Goal: Task Accomplishment & Management: Manage account settings

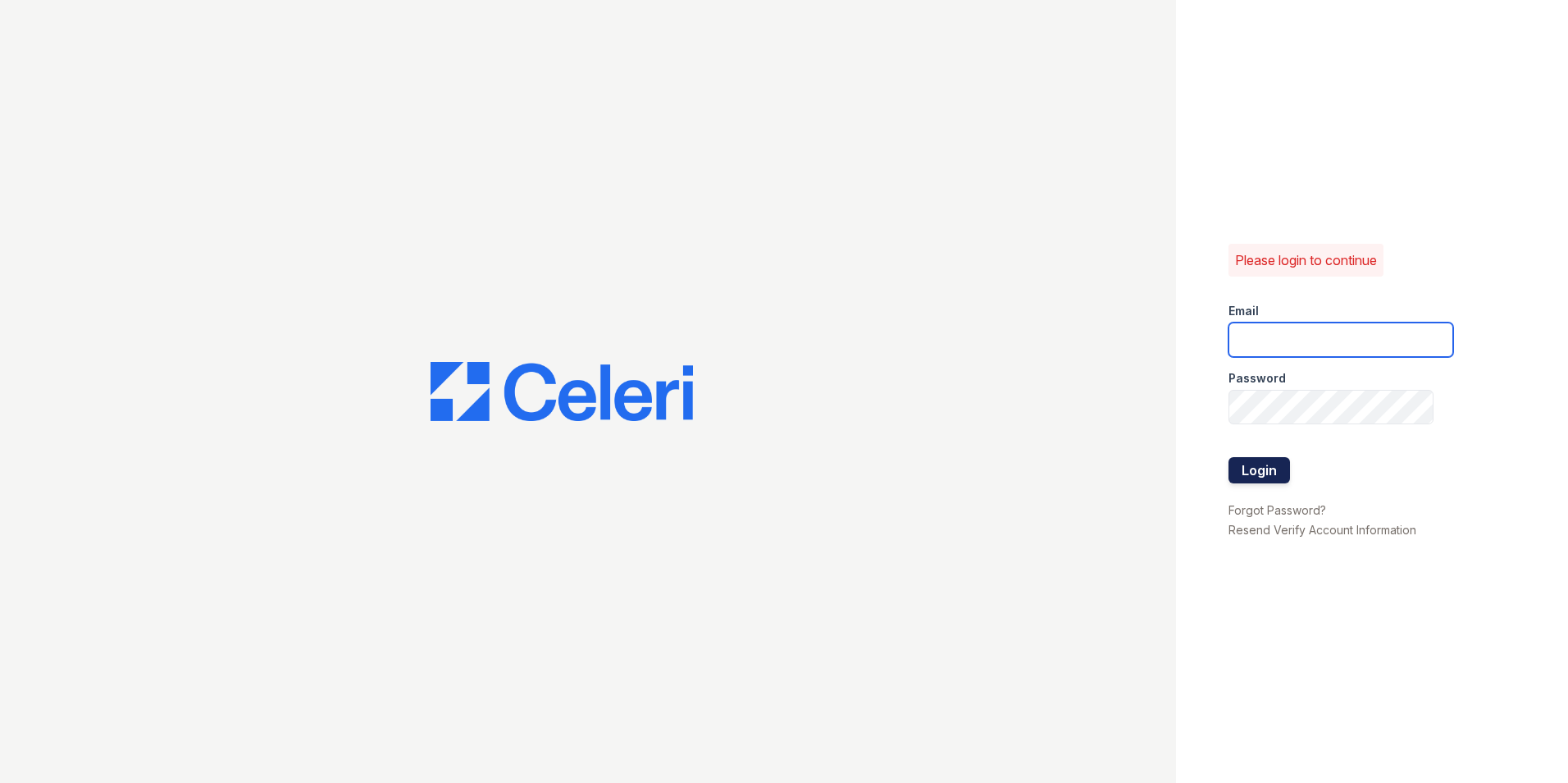
type input "[PERSON_NAME][EMAIL_ADDRESS][DOMAIN_NAME]"
click at [1253, 469] on button "Login" at bounding box center [1259, 470] width 62 height 27
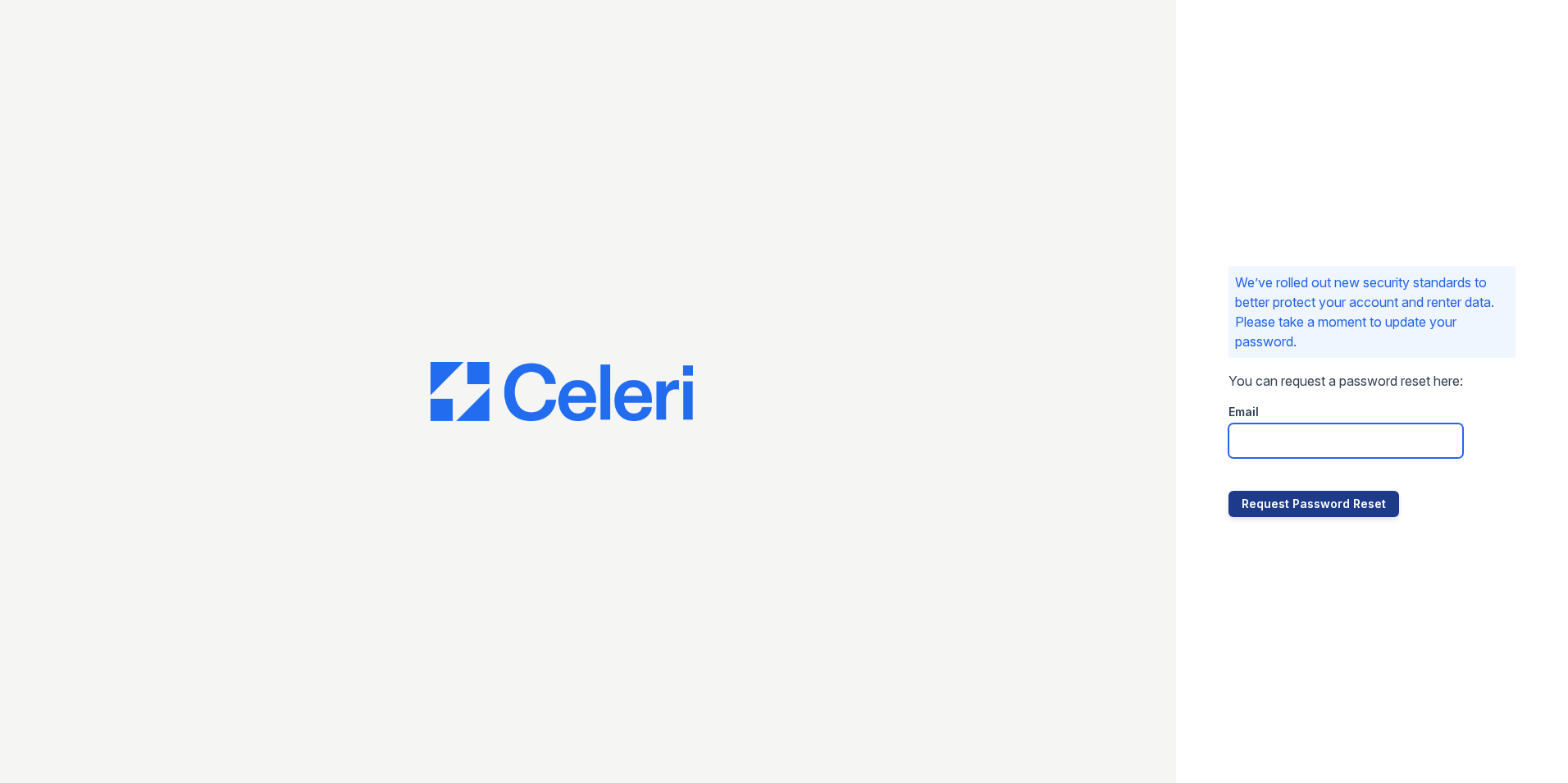
click at [1245, 439] on input "email" at bounding box center [1345, 440] width 235 height 34
type input "[PERSON_NAME][EMAIL_ADDRESS][DOMAIN_NAME]"
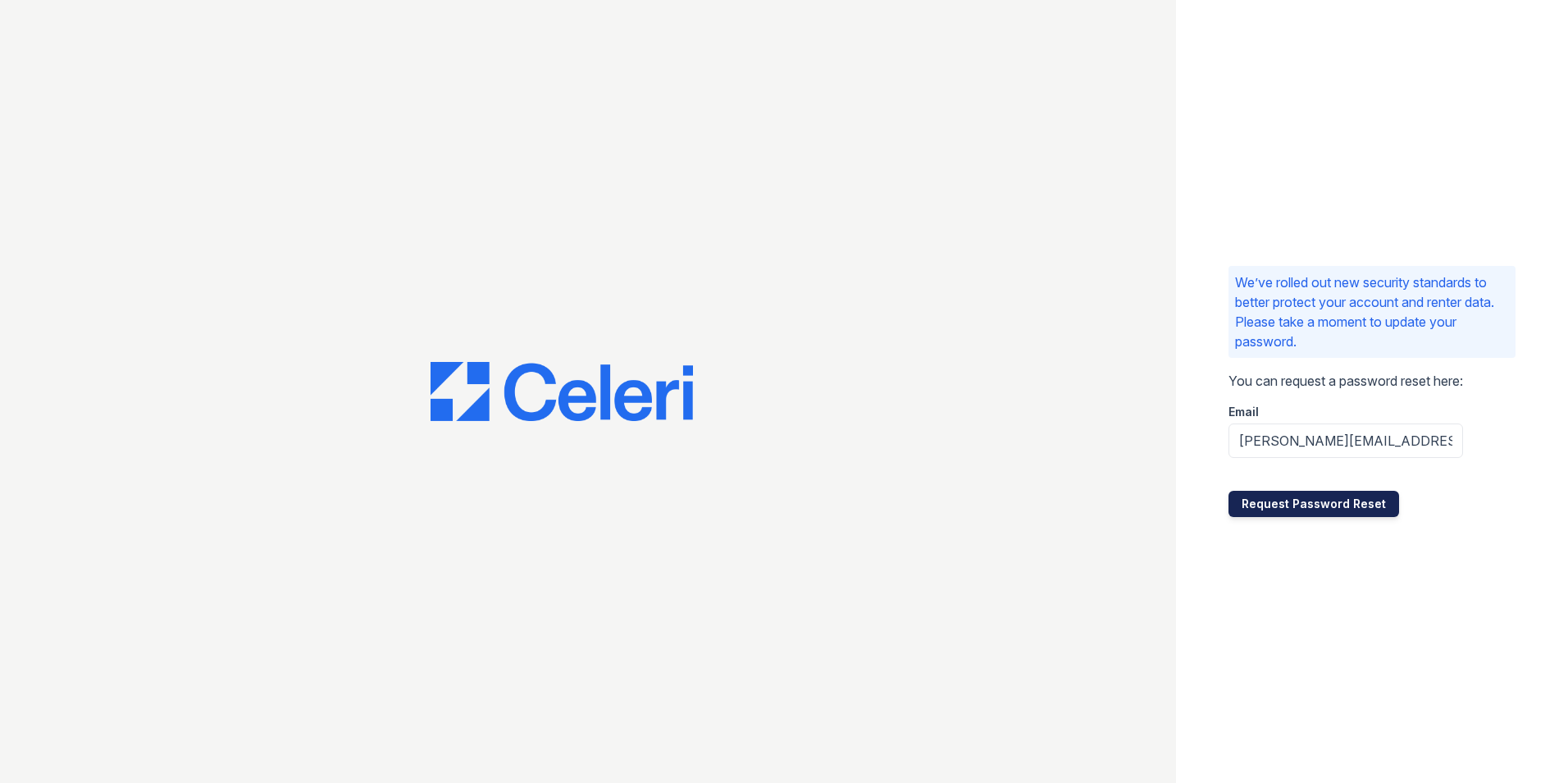
click at [1345, 508] on button "Request Password Reset" at bounding box center [1313, 504] width 170 height 27
click at [131, 324] on div at bounding box center [588, 391] width 1175 height 783
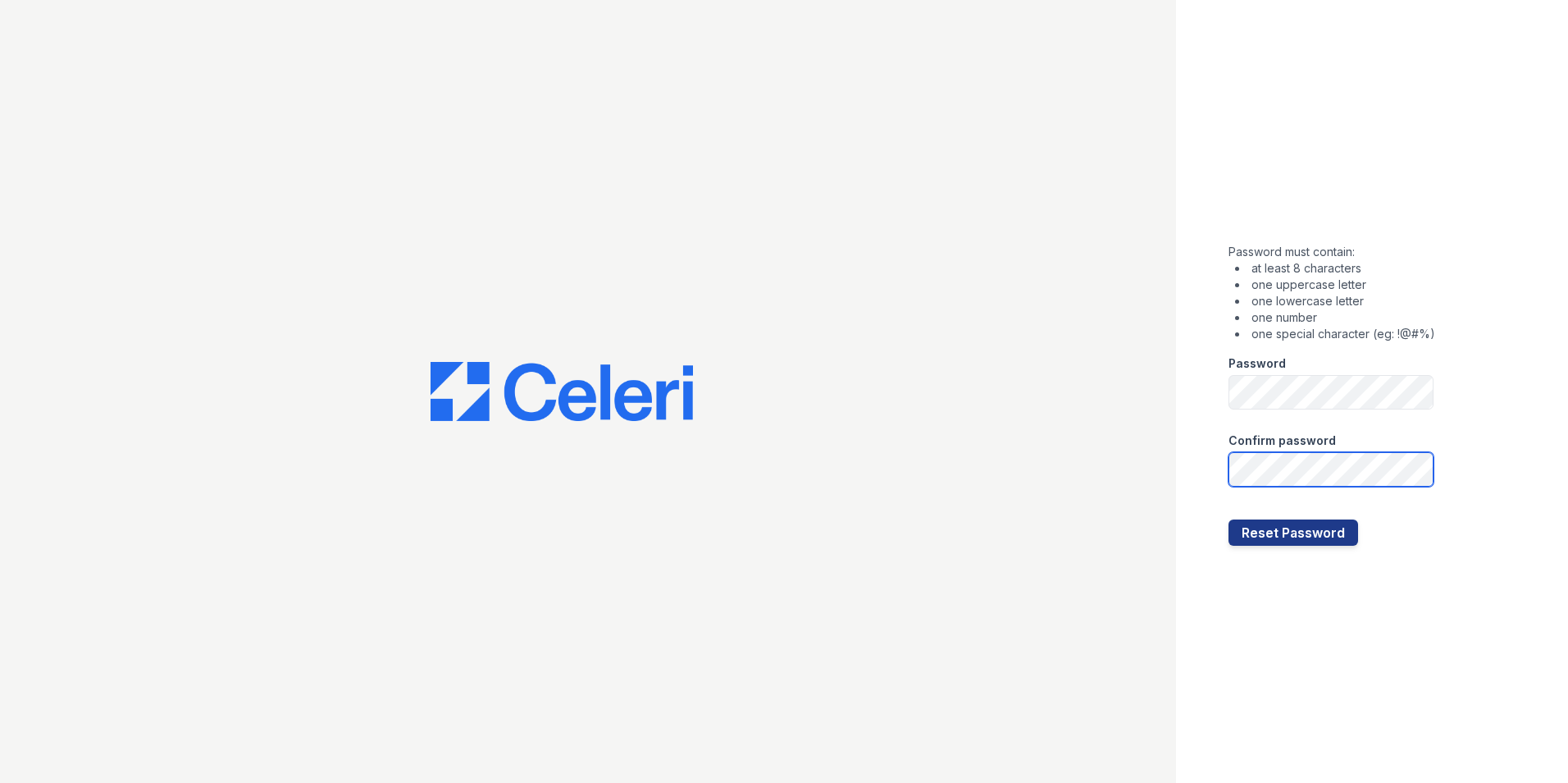
click at [1229, 519] on button "Reset Password" at bounding box center [1293, 533] width 129 height 27
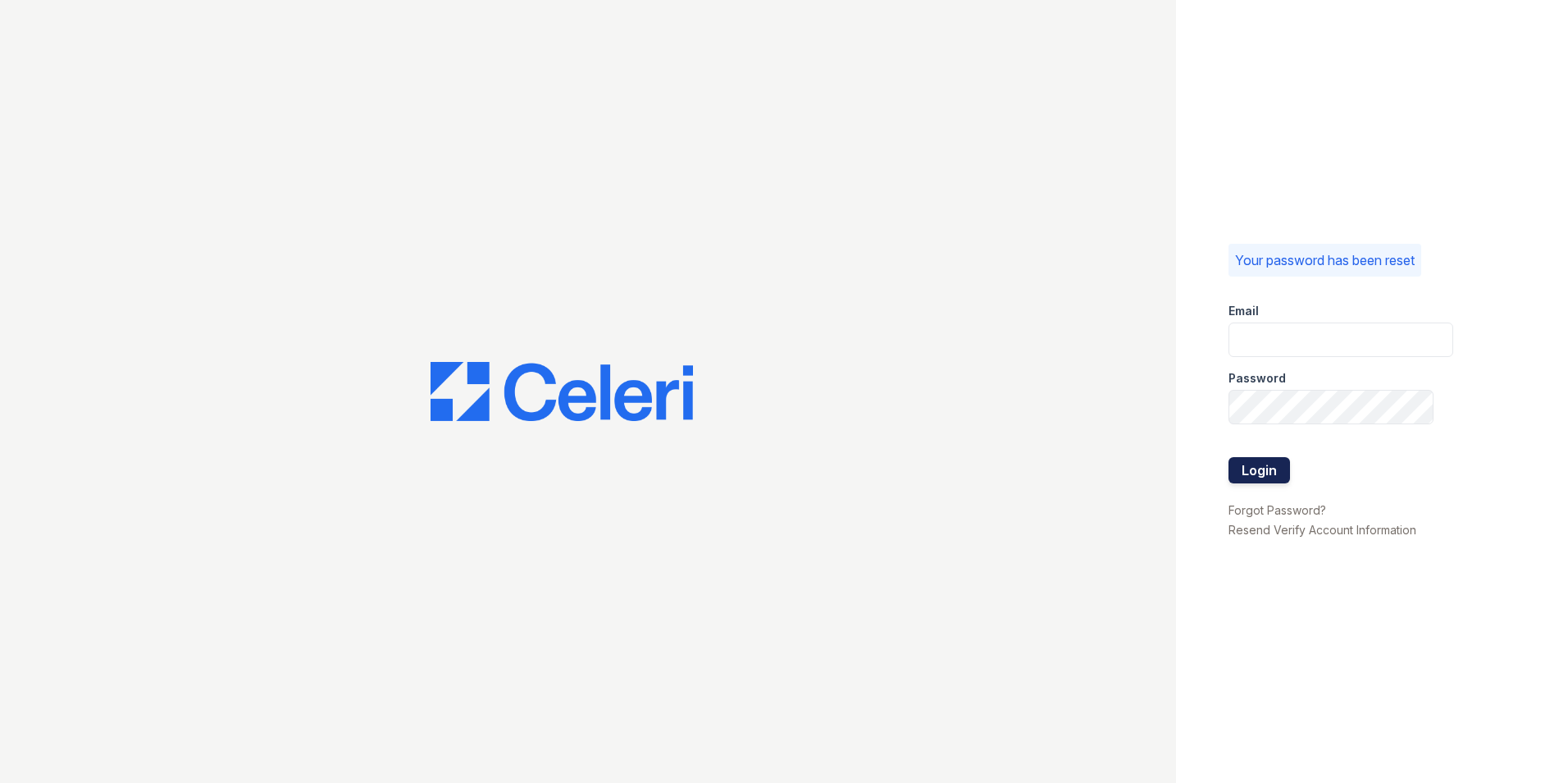
type input "[PERSON_NAME][EMAIL_ADDRESS][DOMAIN_NAME]"
click at [1269, 480] on button "Login" at bounding box center [1259, 470] width 62 height 27
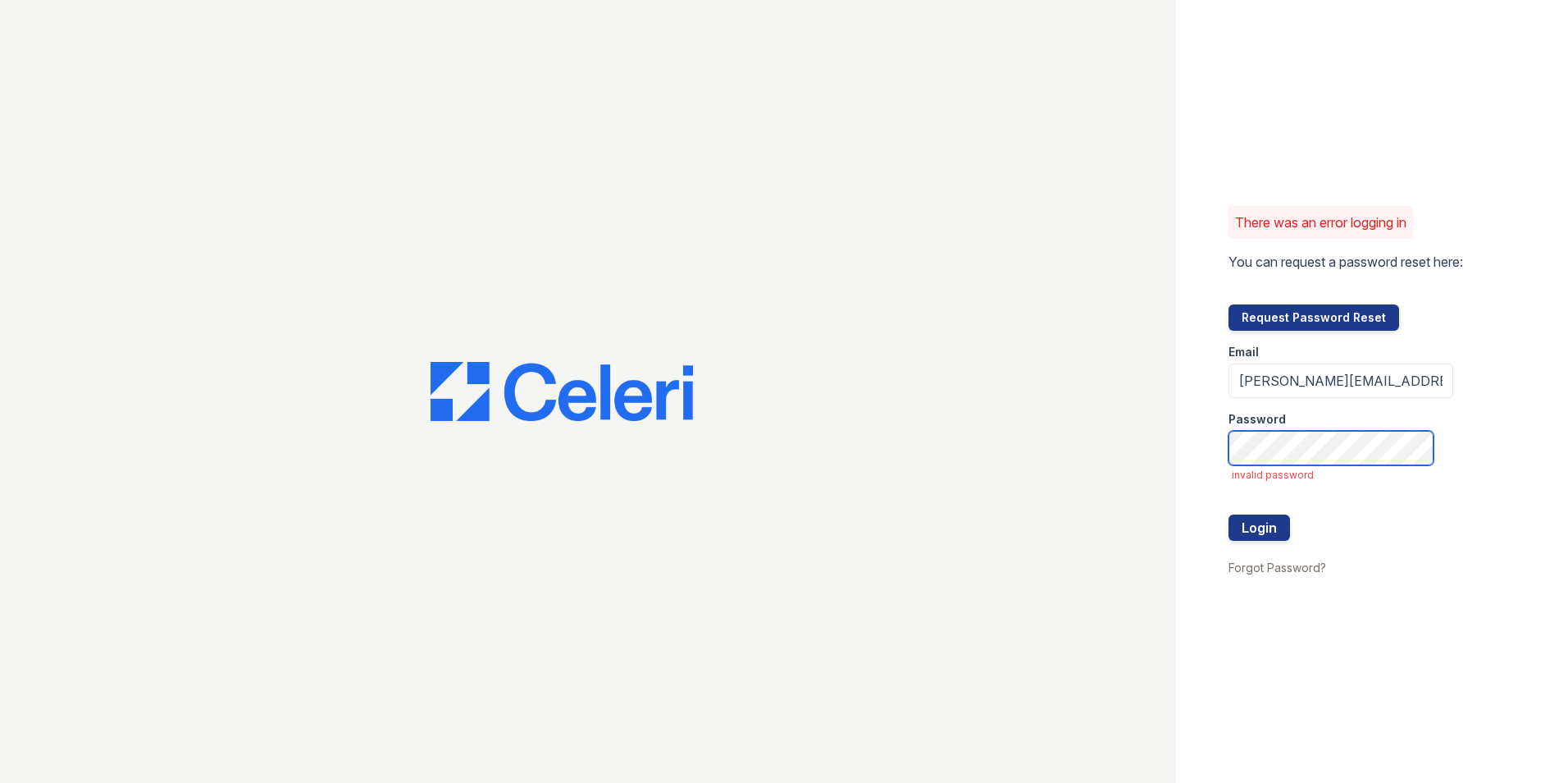
click at [998, 440] on div "There was an error logging in You can request a password reset here: Request Pa…" at bounding box center [784, 391] width 1568 height 783
click at [1229, 515] on button "Login" at bounding box center [1259, 528] width 62 height 27
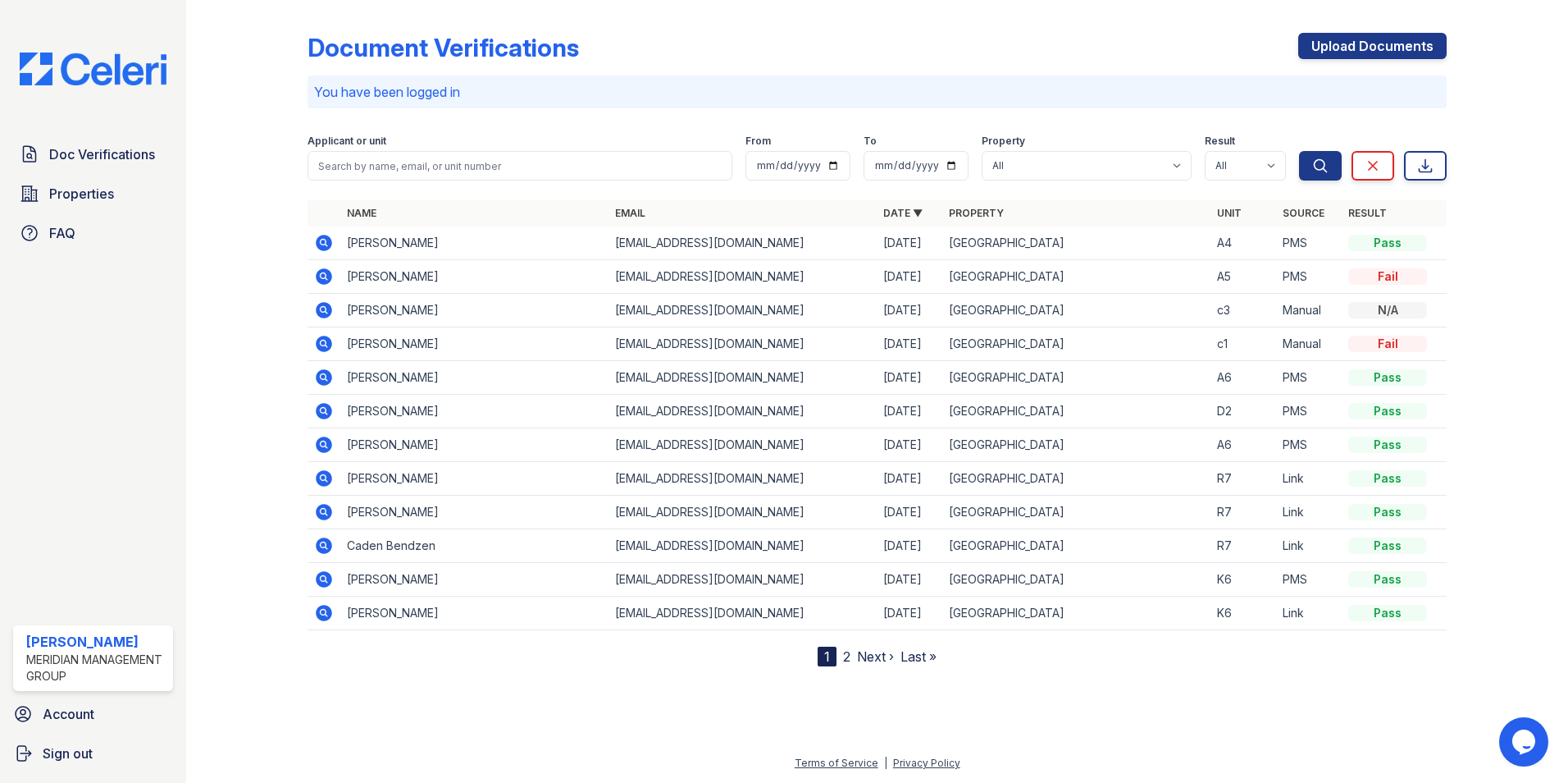
click at [1032, 48] on div "Document Verifications Upload Documents" at bounding box center [877, 53] width 1139 height 43
click at [1501, 76] on div at bounding box center [1494, 336] width 95 height 659
click at [852, 43] on div "Document Verifications Upload Documents" at bounding box center [877, 53] width 1139 height 43
click at [89, 723] on link "Account" at bounding box center [93, 714] width 173 height 32
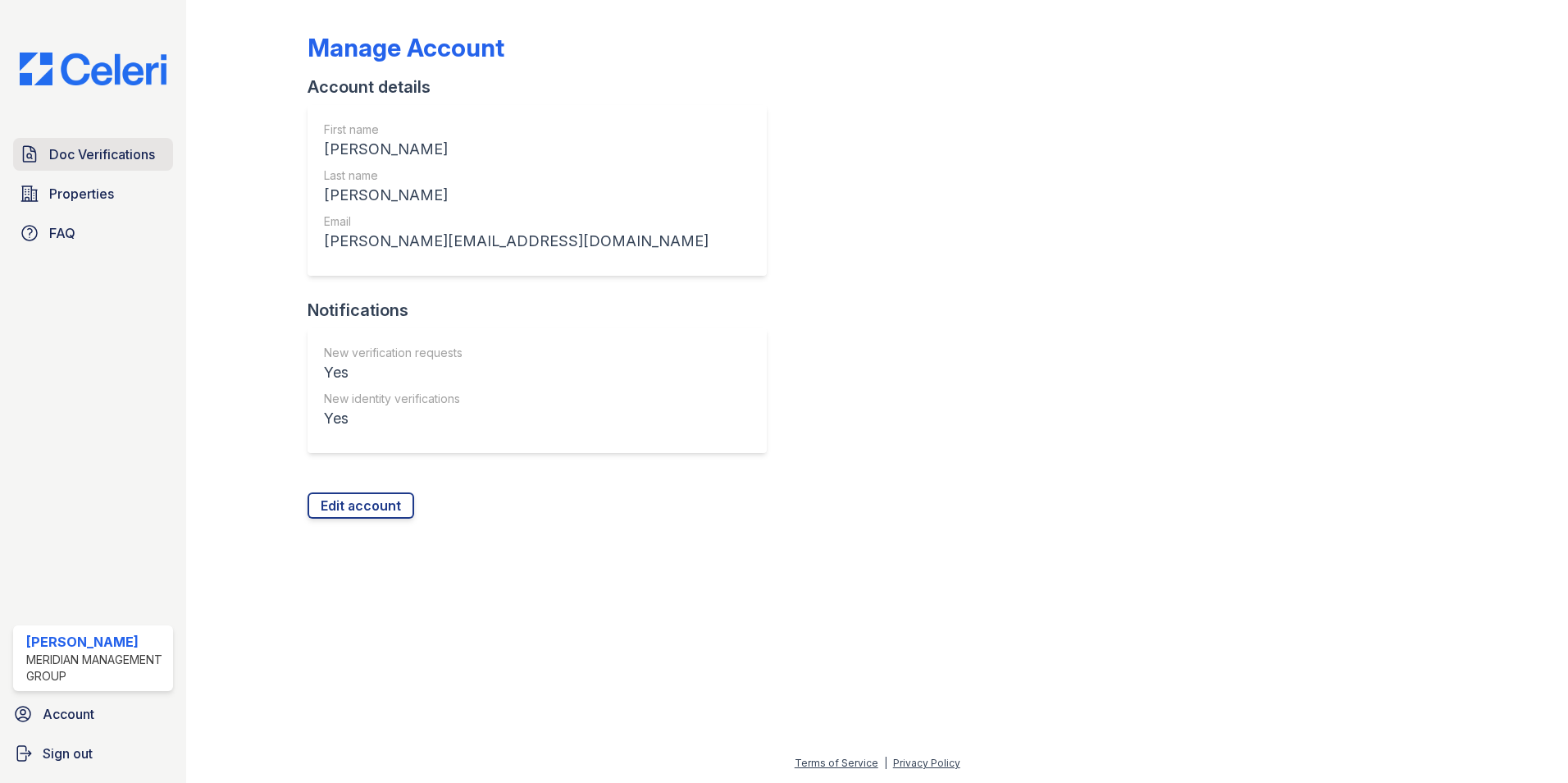
click at [98, 151] on span "Doc Verifications" at bounding box center [102, 154] width 106 height 20
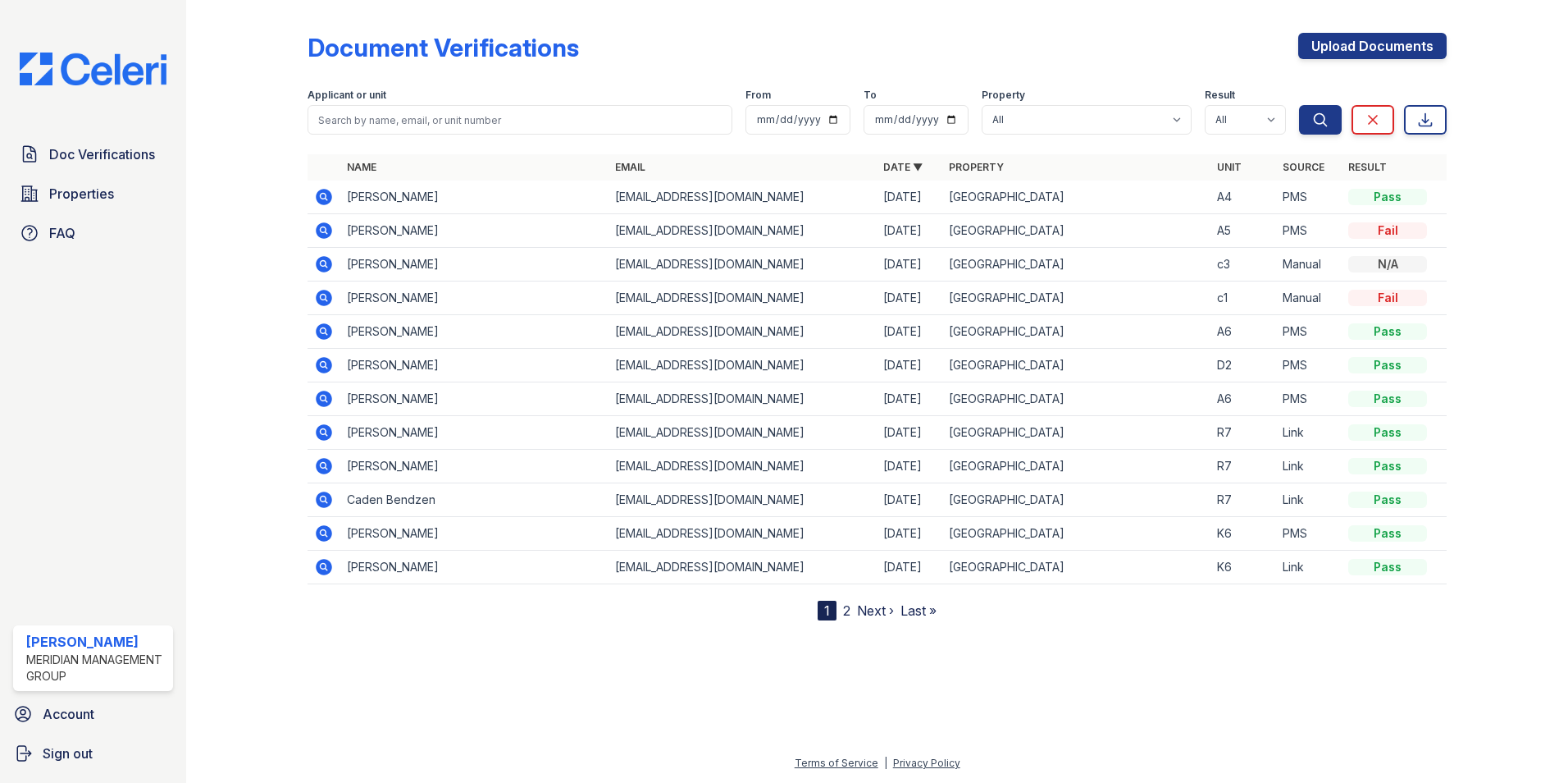
click at [842, 609] on link "2" at bounding box center [846, 610] width 8 height 16
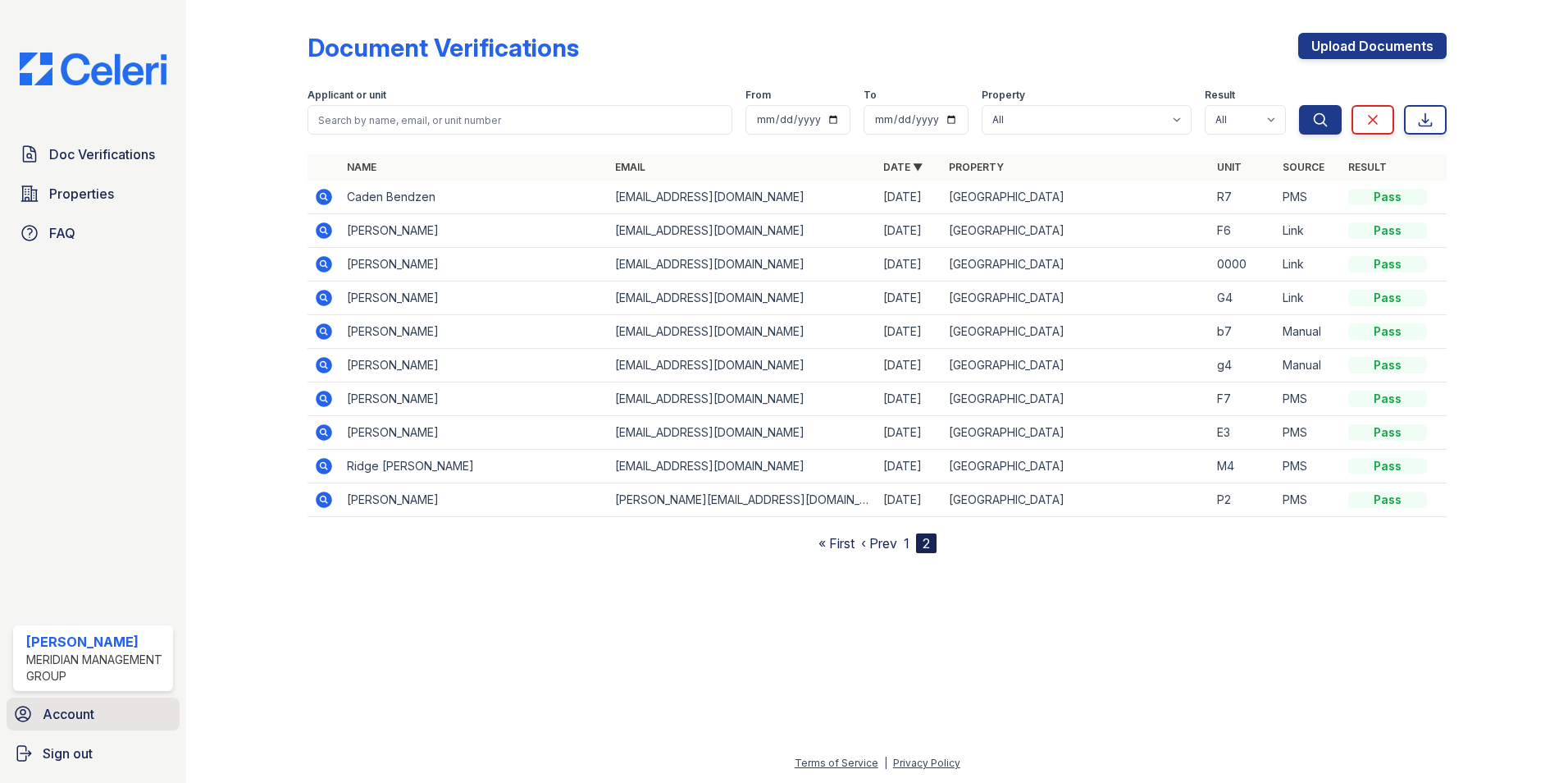
click at [55, 715] on span "Account" at bounding box center [68, 714] width 51 height 20
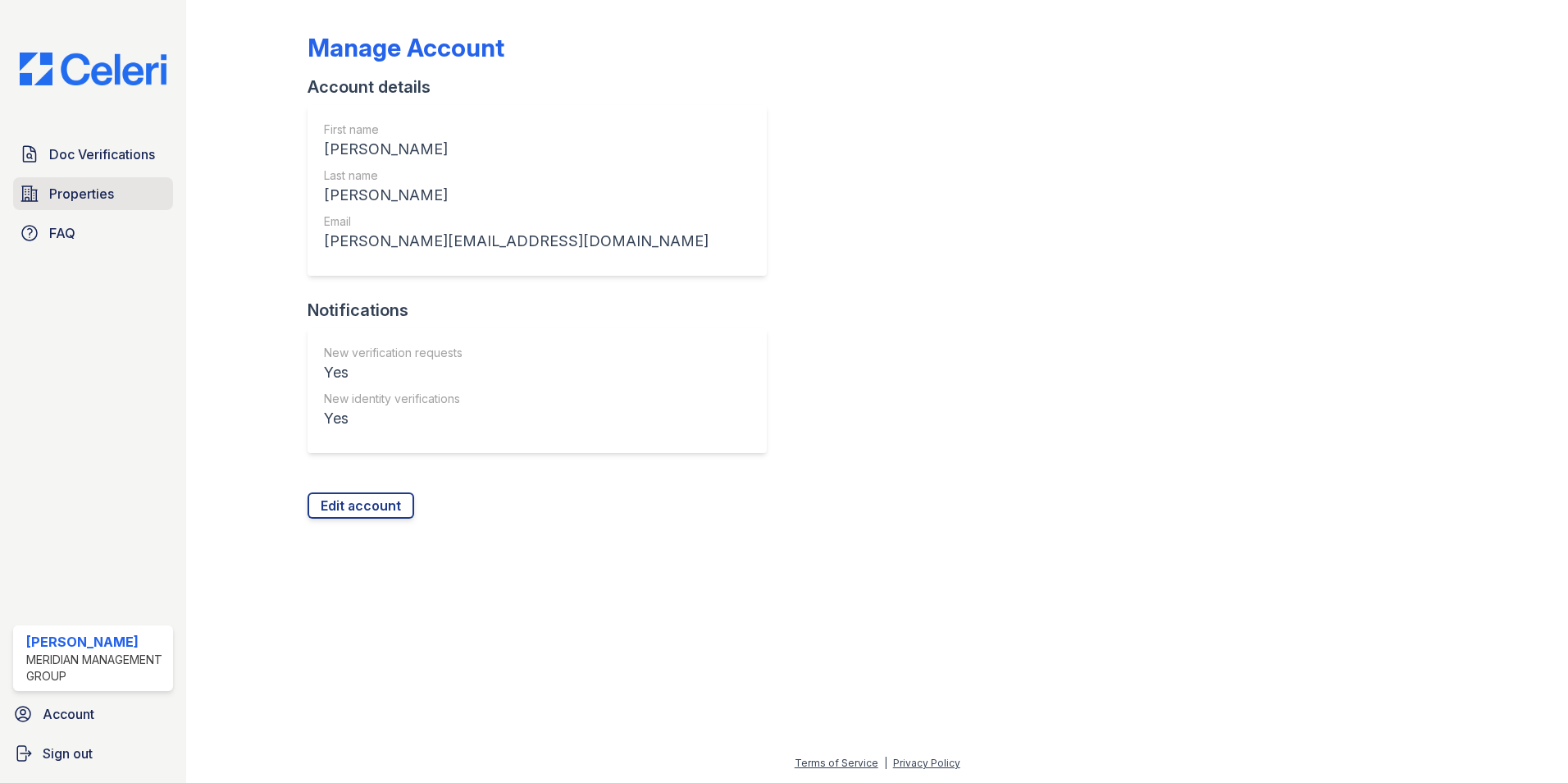
click at [47, 199] on link "Properties" at bounding box center [93, 193] width 160 height 32
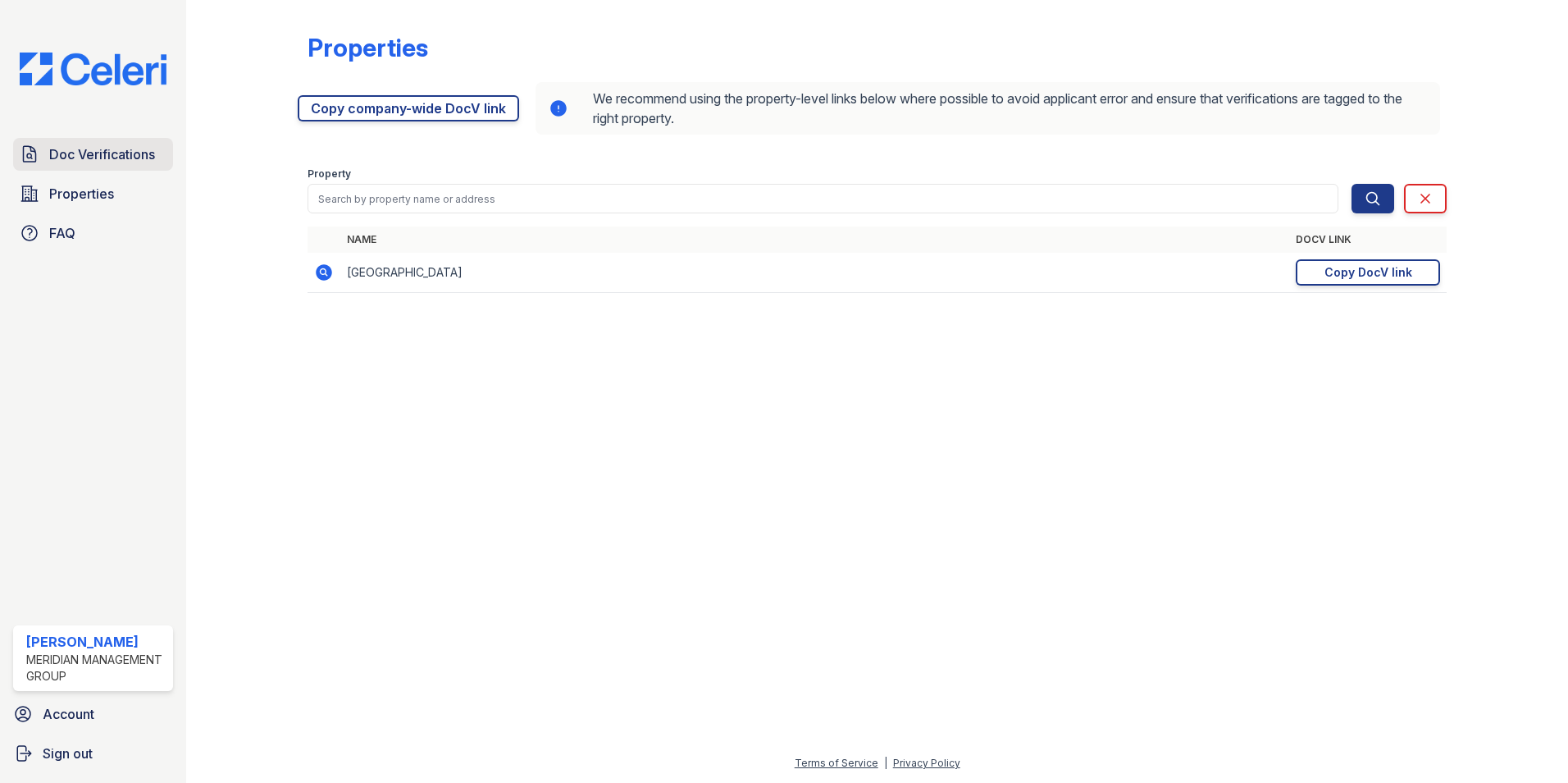
click at [100, 150] on span "Doc Verifications" at bounding box center [102, 154] width 106 height 20
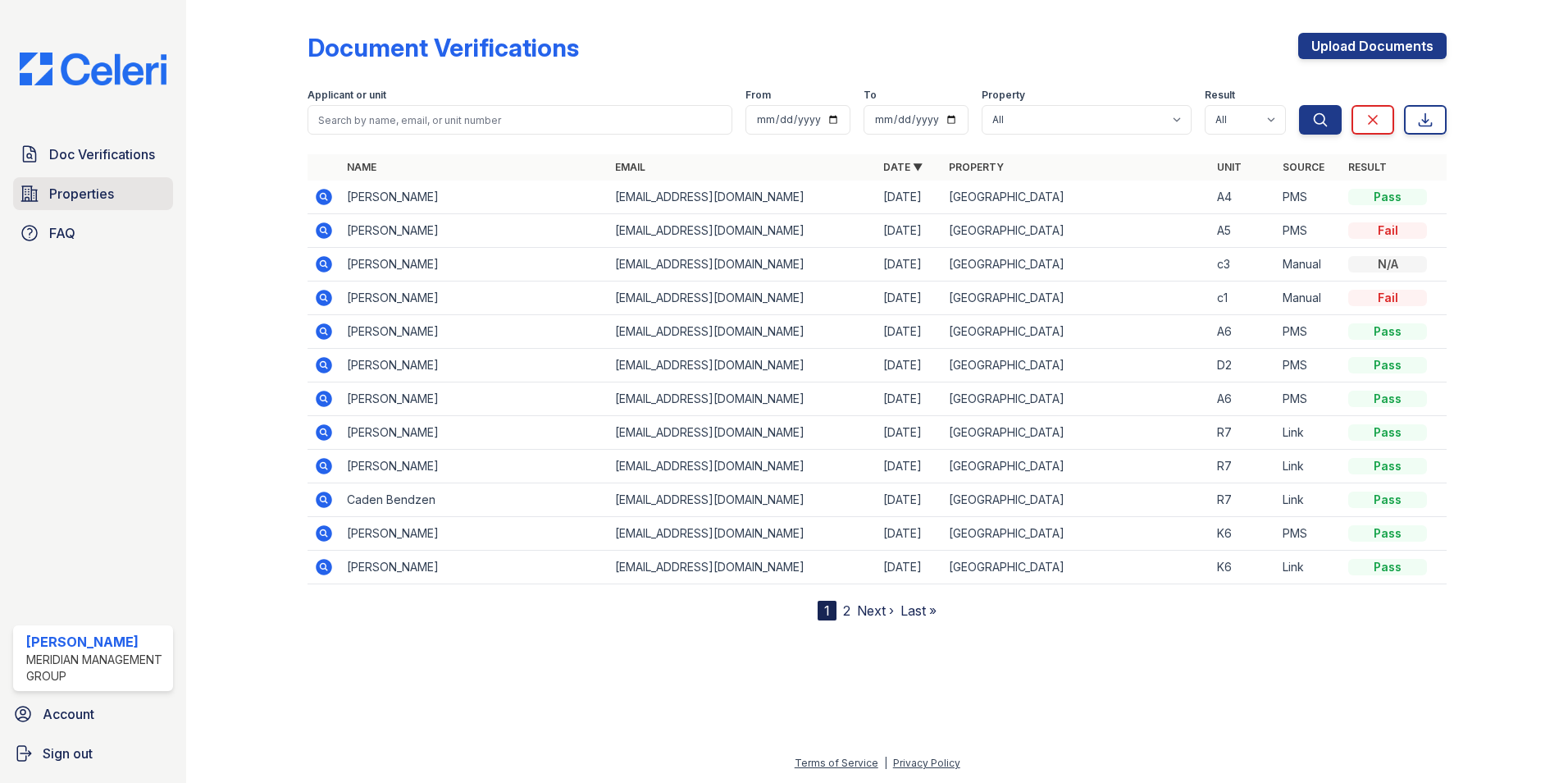
click at [84, 191] on span "Properties" at bounding box center [82, 193] width 65 height 20
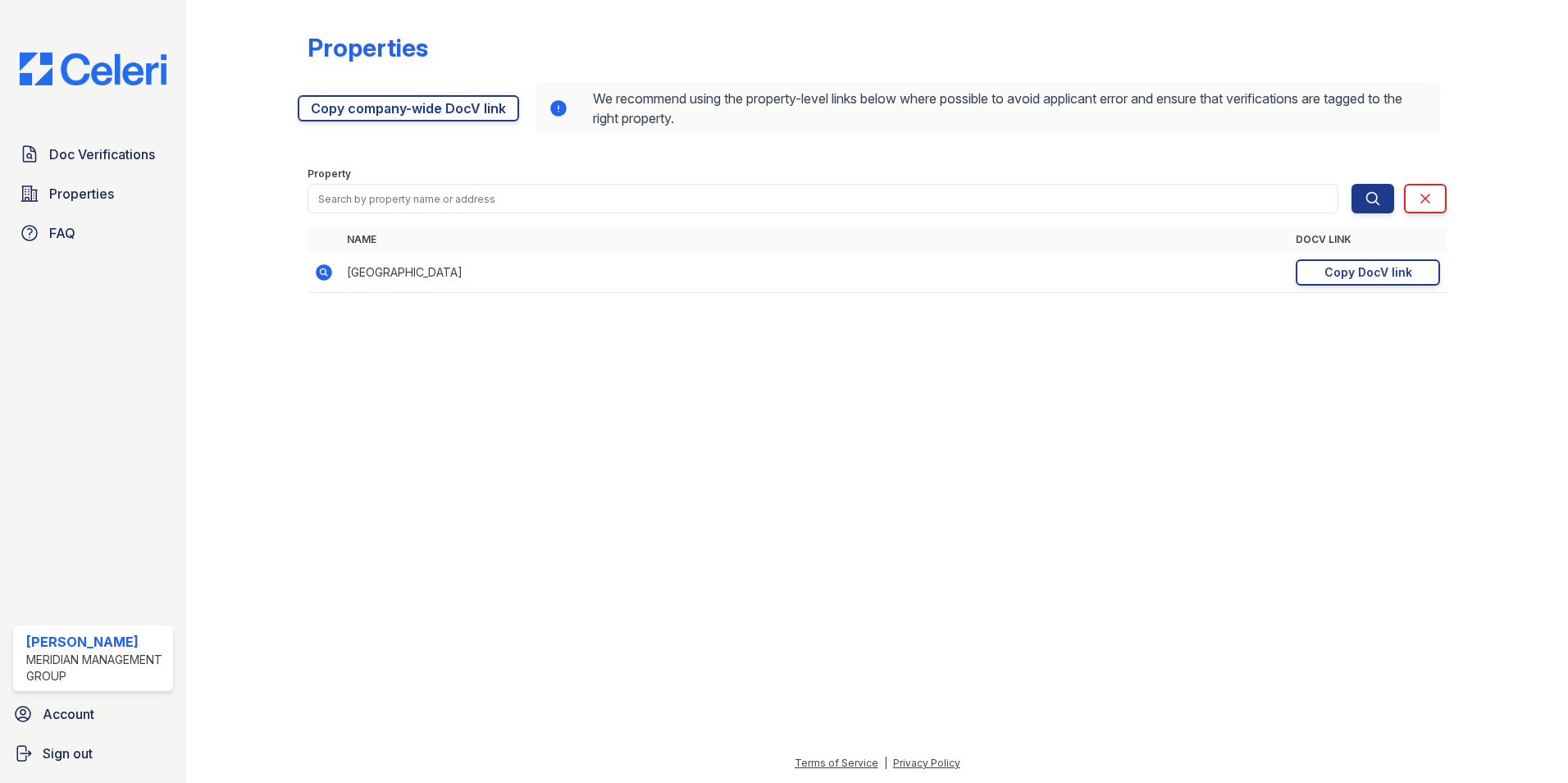
click at [324, 271] on icon at bounding box center [322, 271] width 4 height 4
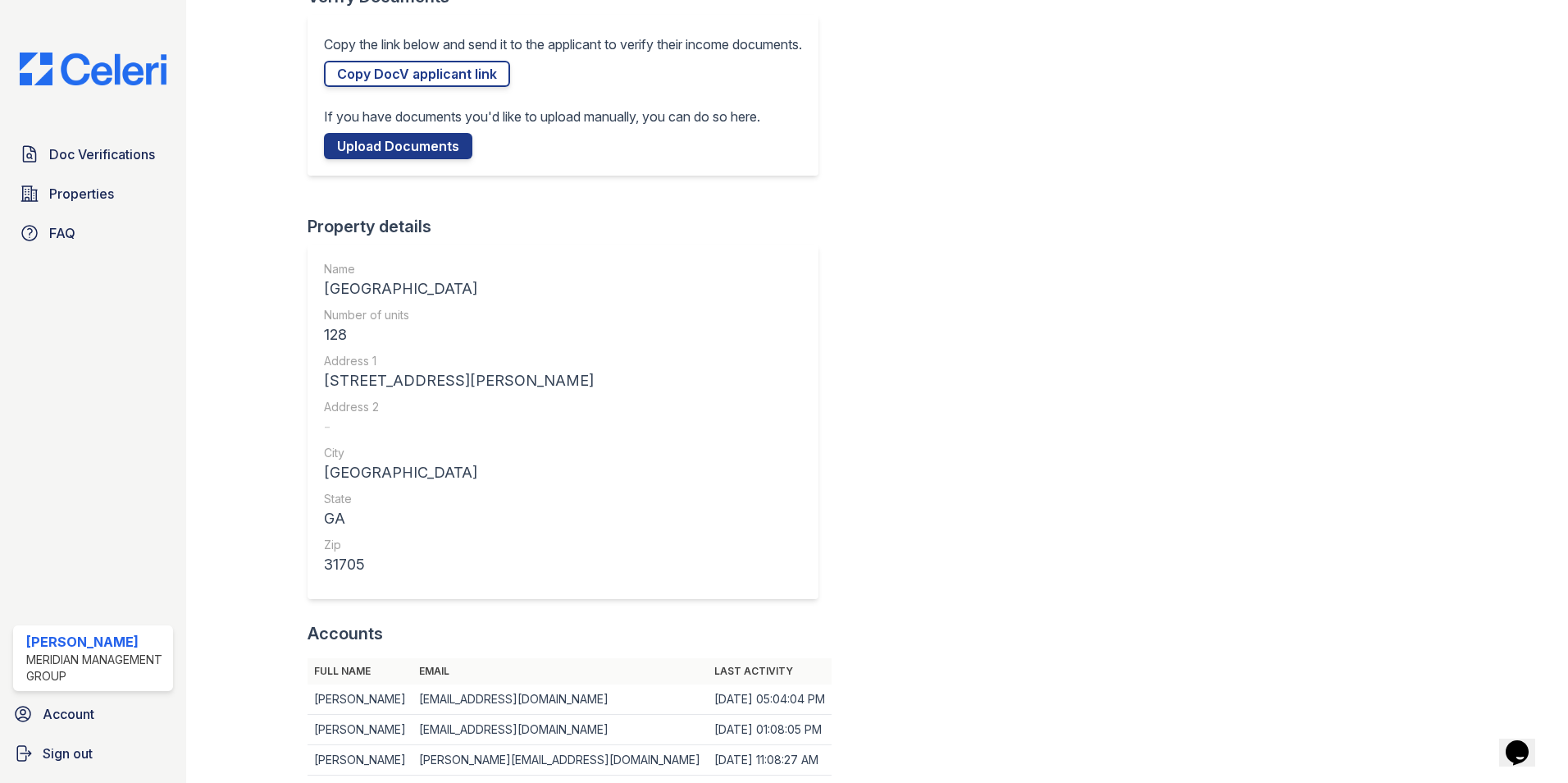
scroll to position [308, 0]
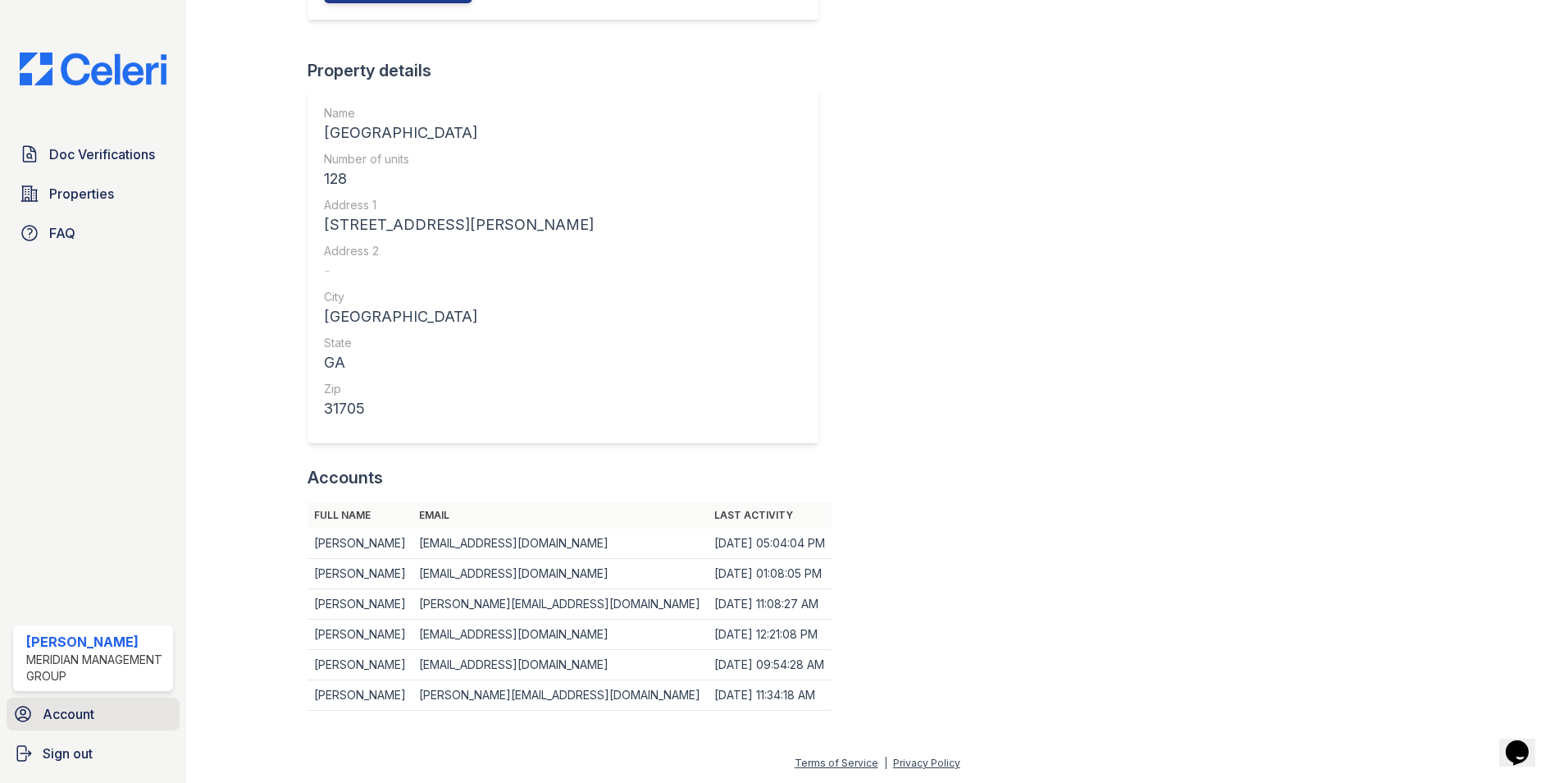
click at [89, 718] on span "Account" at bounding box center [68, 714] width 51 height 20
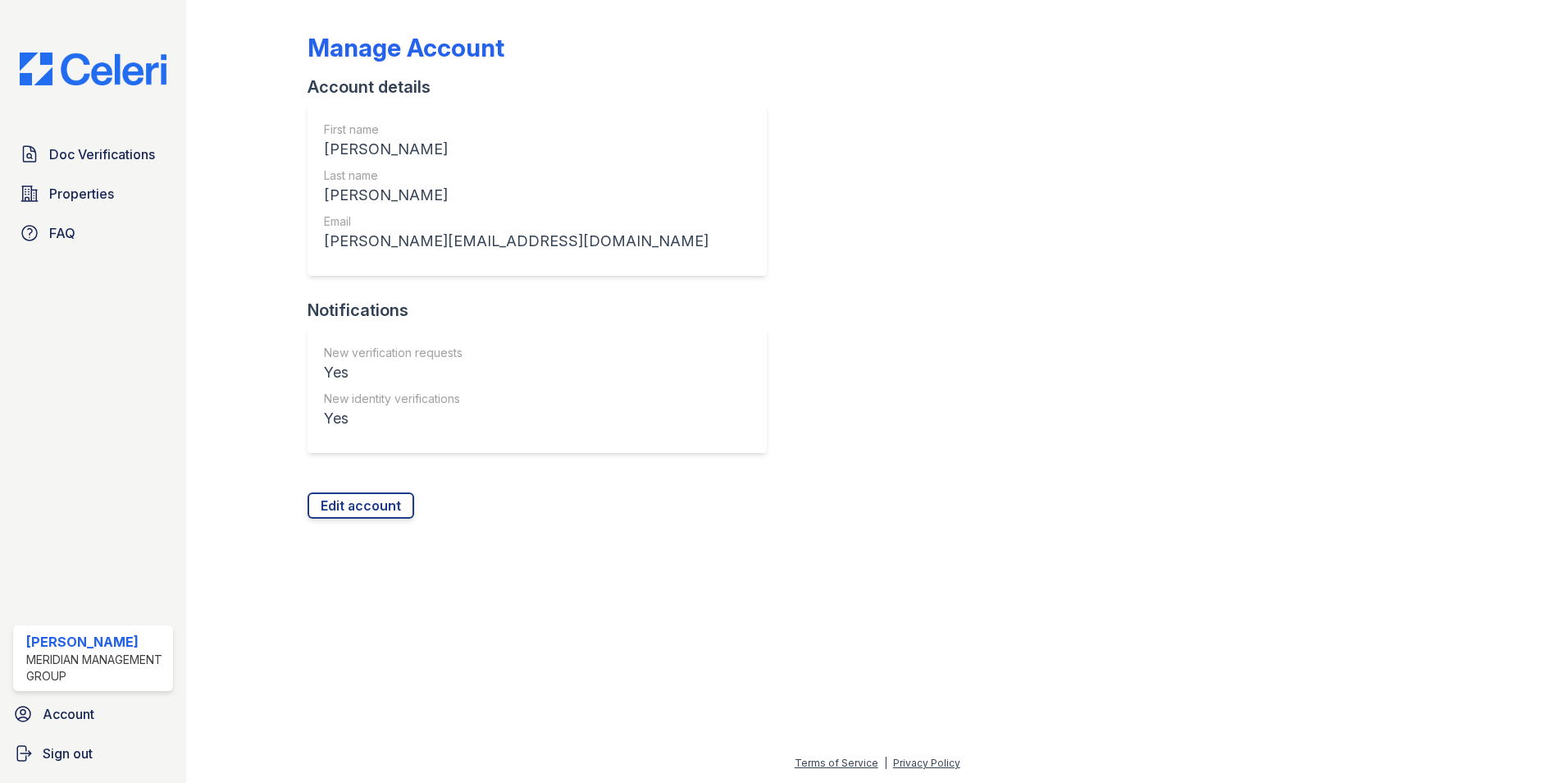
click at [66, 675] on div "Meridian Management Group" at bounding box center [96, 668] width 140 height 32
click at [42, 226] on link "FAQ" at bounding box center [93, 233] width 160 height 32
